Goal: Transaction & Acquisition: Download file/media

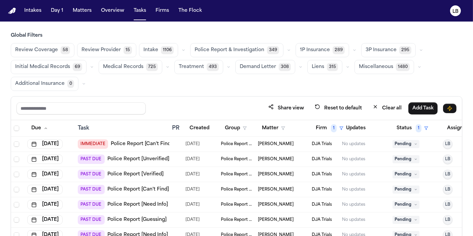
scroll to position [56, 0]
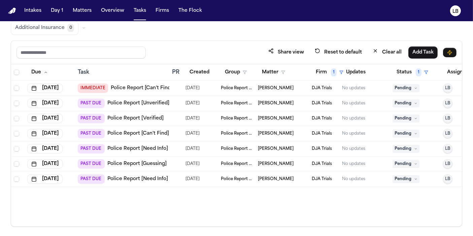
click at [159, 115] on link "Police Report [Verified]" at bounding box center [135, 118] width 56 height 7
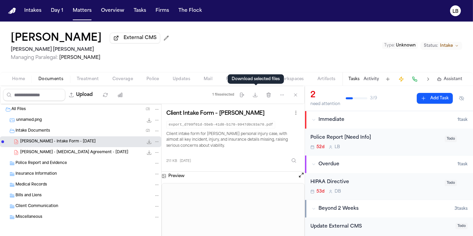
scroll to position [180, 0]
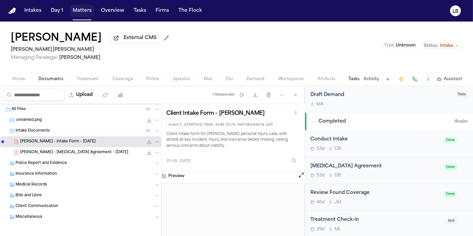
click at [79, 11] on button "Matters" at bounding box center [82, 11] width 24 height 12
click at [135, 11] on button "Tasks" at bounding box center [140, 11] width 18 height 12
click at [135, 10] on button "Tasks" at bounding box center [140, 11] width 18 height 12
click at [142, 10] on button "Tasks" at bounding box center [140, 11] width 18 height 12
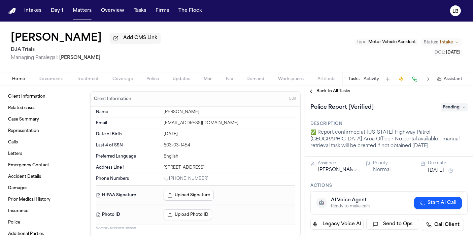
click at [53, 76] on span "Documents" at bounding box center [50, 78] width 25 height 5
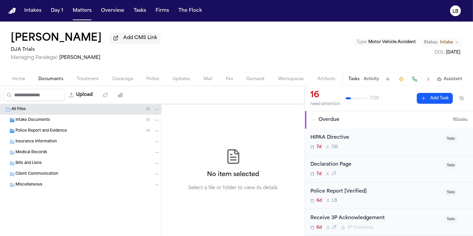
click at [66, 130] on div "Police Report and Evidence ( 1 )" at bounding box center [87, 131] width 145 height 6
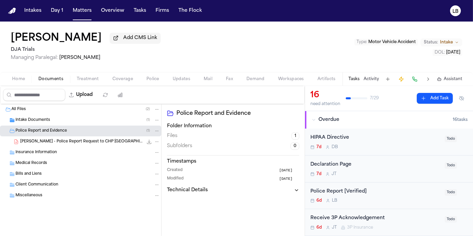
click at [102, 140] on span "C. Castera - Police Report Request to CHP Victorville - 10.10.25" at bounding box center [81, 142] width 123 height 6
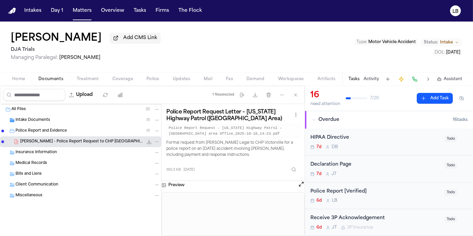
click at [30, 120] on span "Intake Documents" at bounding box center [32, 121] width 35 height 6
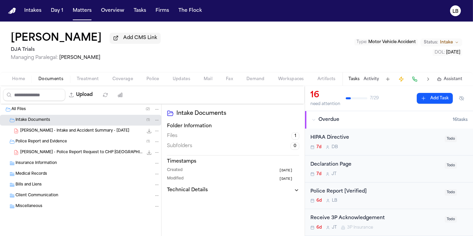
click at [95, 131] on span "C. Castera - Intake and Accident Summary - 10.7.25" at bounding box center [74, 131] width 109 height 6
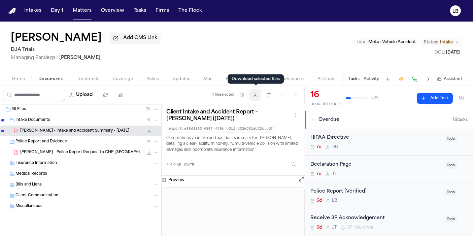
click at [258, 98] on button "Download files" at bounding box center [255, 95] width 12 height 12
